Goal: Task Accomplishment & Management: Use online tool/utility

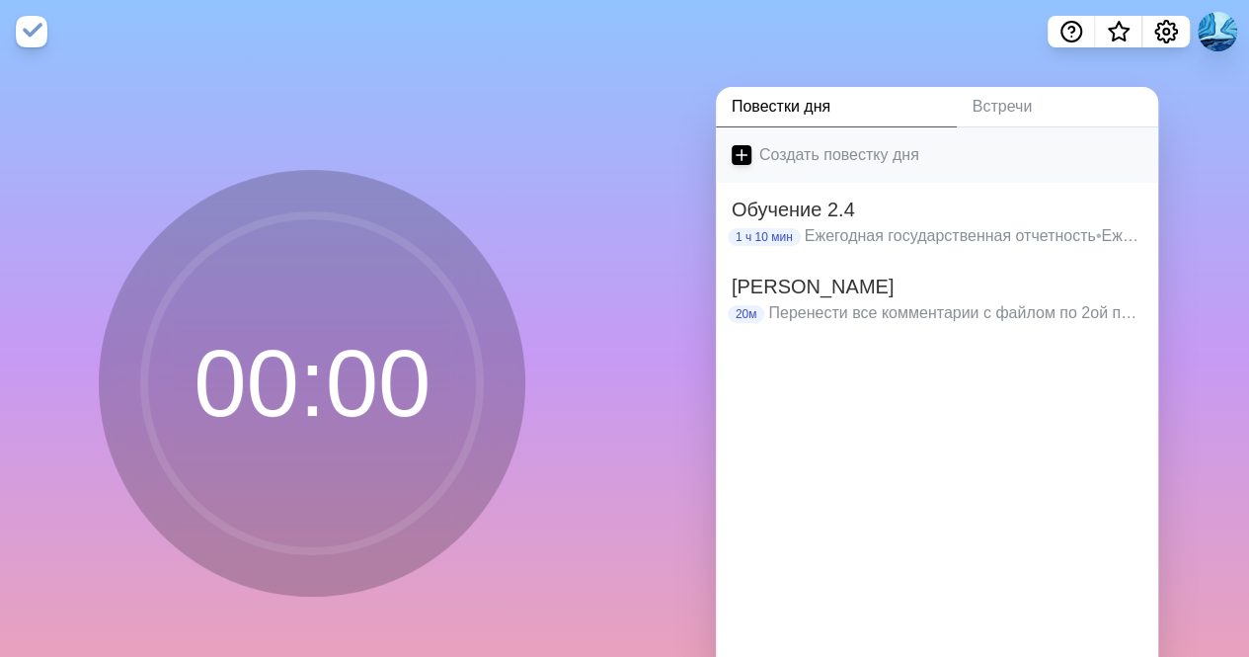
click at [739, 157] on icon at bounding box center [742, 155] width 20 height 20
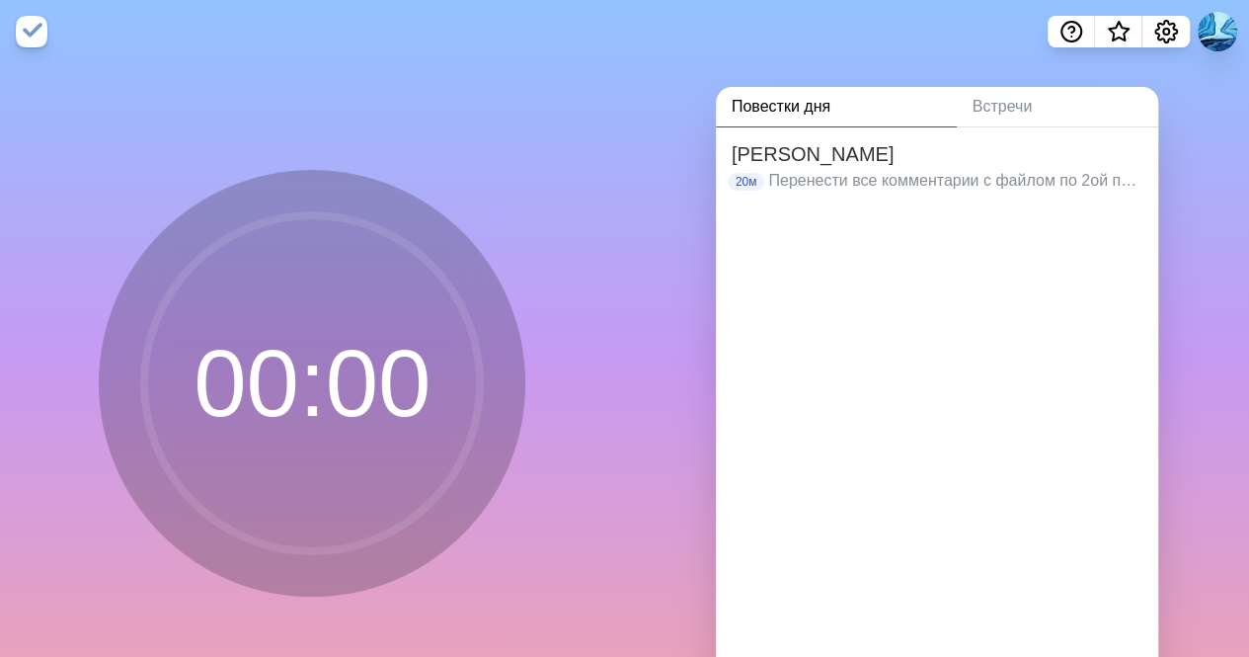
click at [796, 98] on font "Повестки дня" at bounding box center [781, 106] width 99 height 17
click at [830, 285] on div "Мин Обр 20м Перенести все комментарии с файлом по 2ой программе" at bounding box center [937, 403] width 442 height 552
click at [759, 115] on font "Повестки дня" at bounding box center [781, 106] width 99 height 17
drag, startPoint x: 981, startPoint y: 171, endPoint x: 1062, endPoint y: 314, distance: 164.5
click at [1062, 314] on div "Мин Обр 20м Перенести все комментарии с файлом по 2ой программе" at bounding box center [937, 403] width 442 height 552
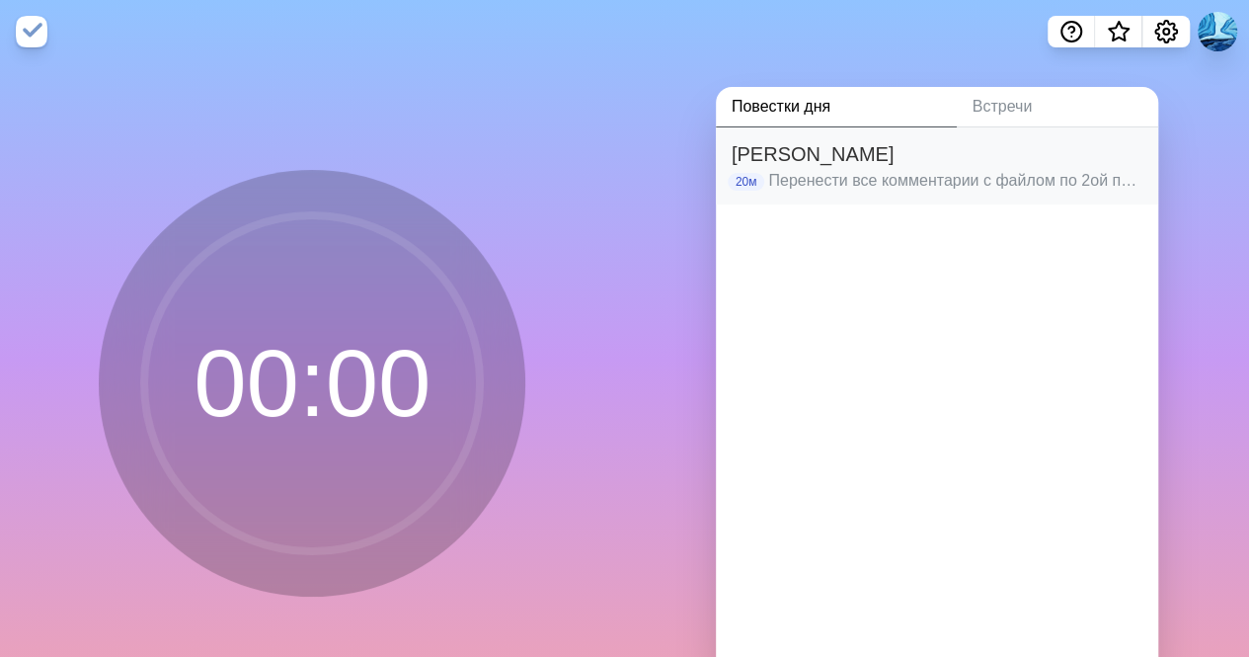
click at [828, 192] on div "Мин Обр 20м Перенести все комментарии с файлом по 2ой программе" at bounding box center [937, 165] width 442 height 77
click at [736, 180] on font "20м" at bounding box center [747, 182] width 22 height 14
click at [779, 103] on font "Повестки дня" at bounding box center [781, 106] width 99 height 17
click at [28, 27] on img at bounding box center [32, 32] width 32 height 32
click at [34, 31] on img at bounding box center [32, 32] width 32 height 32
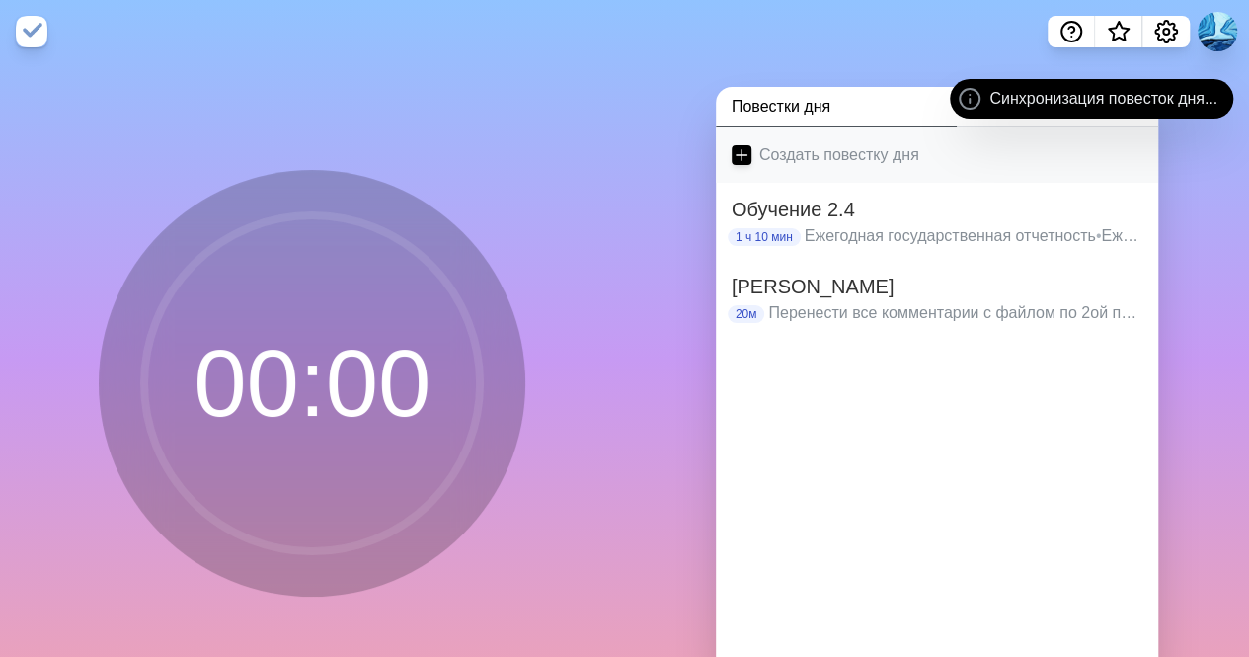
click at [820, 149] on font "Создать повестку дня" at bounding box center [839, 154] width 160 height 17
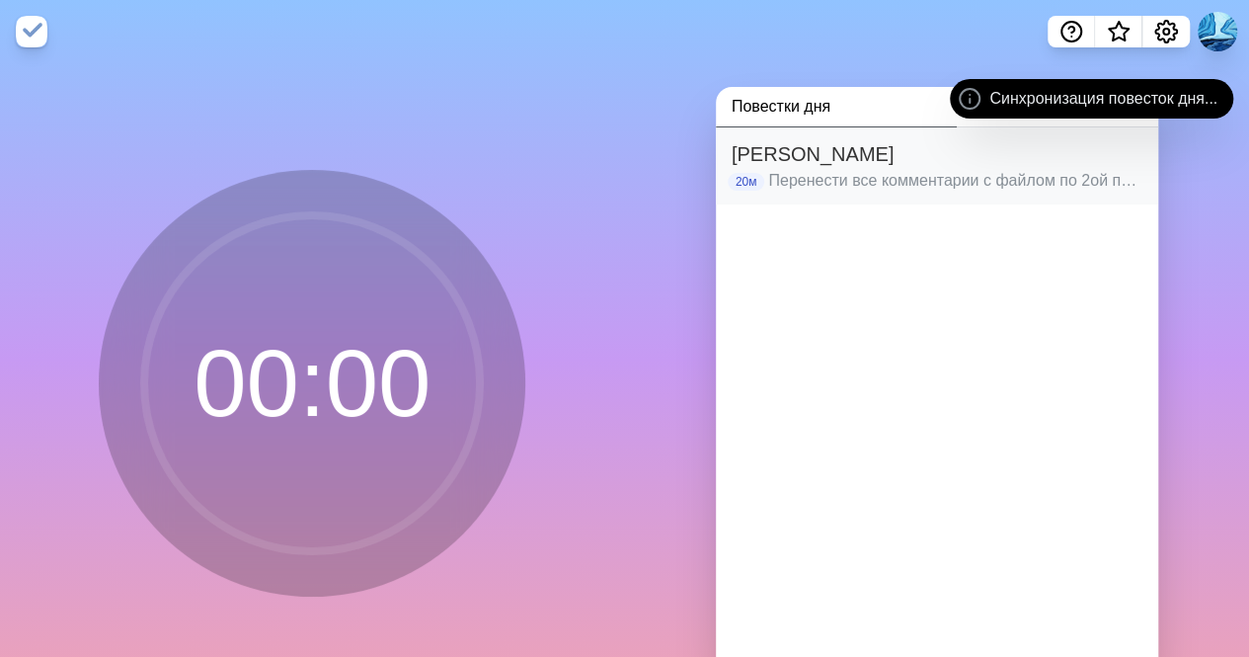
click at [1074, 172] on font "Перенести все комментарии с файлом по 2ой программе" at bounding box center [980, 180] width 424 height 17
click at [34, 36] on img at bounding box center [32, 32] width 32 height 32
click at [31, 30] on img at bounding box center [32, 32] width 32 height 32
click at [35, 30] on img at bounding box center [32, 32] width 32 height 32
click at [33, 21] on img at bounding box center [32, 32] width 32 height 32
